Goal: Task Accomplishment & Management: Manage account settings

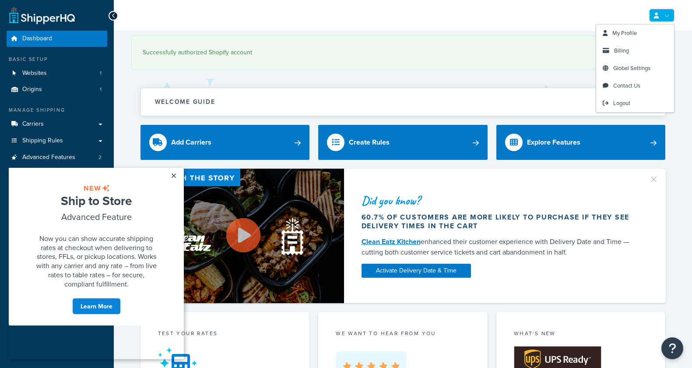
click at [666, 20] on link at bounding box center [661, 15] width 25 height 13
click at [615, 54] on span "Billing" at bounding box center [621, 50] width 15 height 8
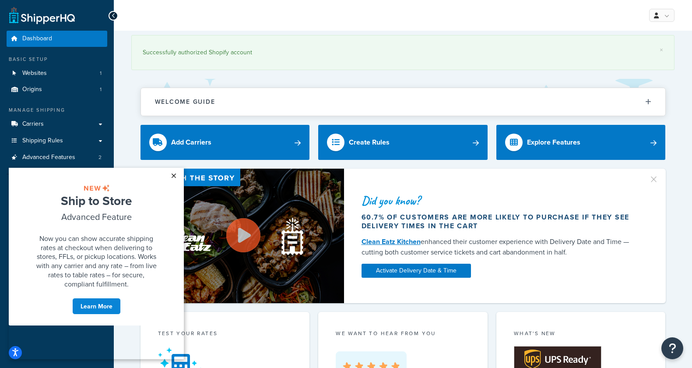
click at [173, 179] on link "×" at bounding box center [173, 176] width 15 height 16
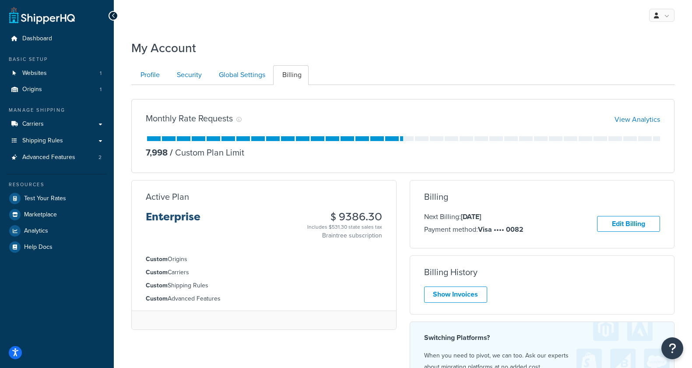
drag, startPoint x: 382, startPoint y: 220, endPoint x: 341, endPoint y: 218, distance: 41.6
click at [341, 218] on div "Active Plan Enterprise $ 9386.30 Includes $531.30 state sales tax Braintree sub…" at bounding box center [264, 216] width 264 height 48
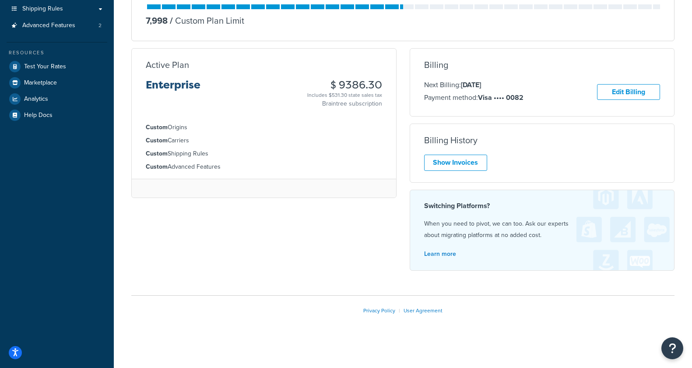
scroll to position [133, 0]
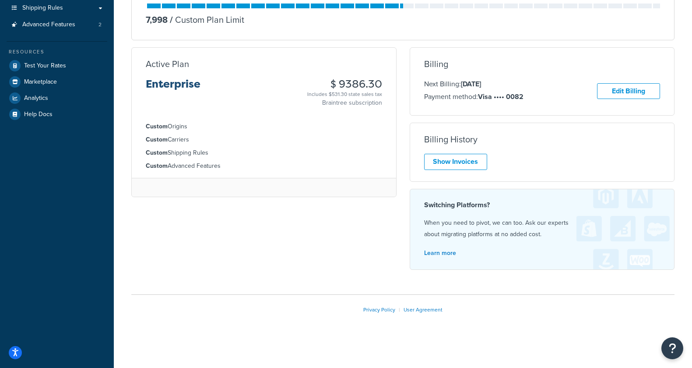
copy h3 "9386.30"
click at [343, 160] on ul "Custom Origins Custom Carriers Custom Shipping Rules Custom Advanced Features" at bounding box center [264, 146] width 264 height 63
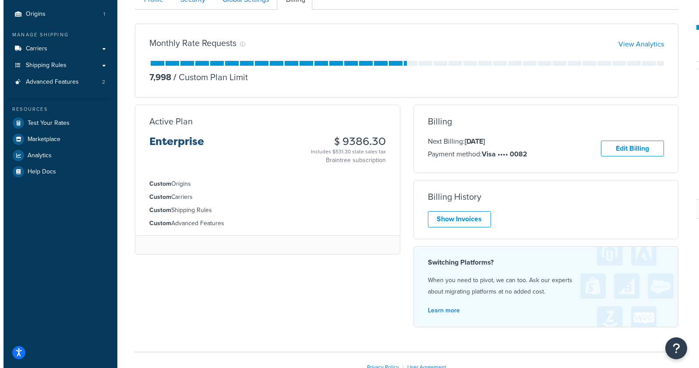
scroll to position [0, 0]
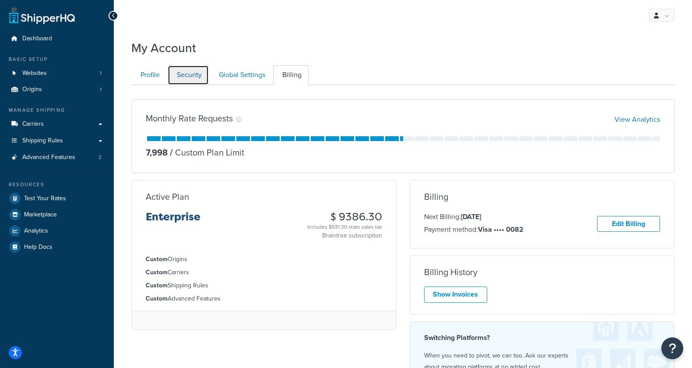
click at [182, 77] on link "Security" at bounding box center [188, 75] width 41 height 20
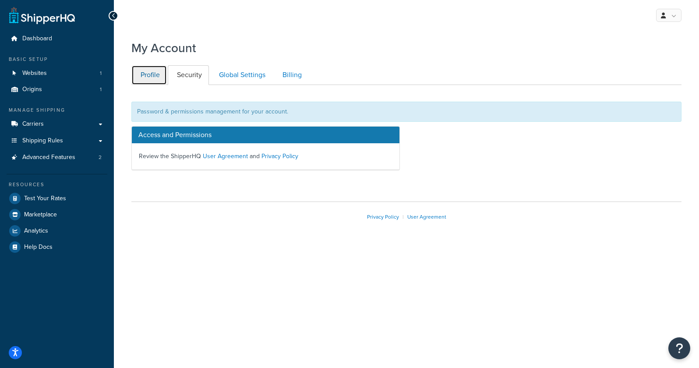
click at [152, 79] on link "Profile" at bounding box center [148, 75] width 35 height 20
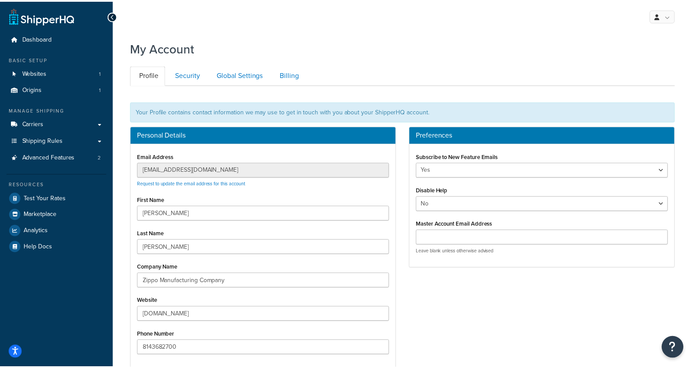
scroll to position [85, 0]
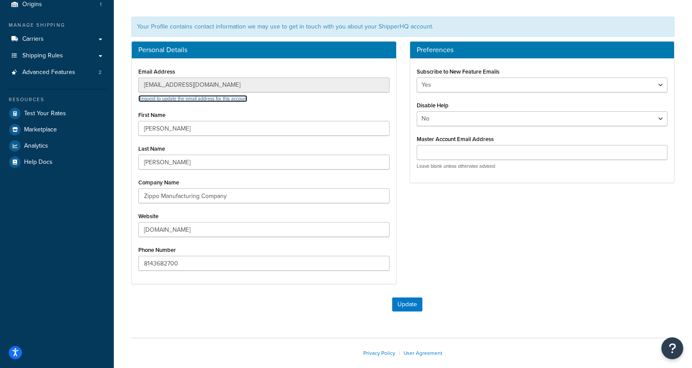
click at [222, 100] on link "Request to update the email address for this account" at bounding box center [192, 98] width 109 height 7
